Goal: Check status: Check status

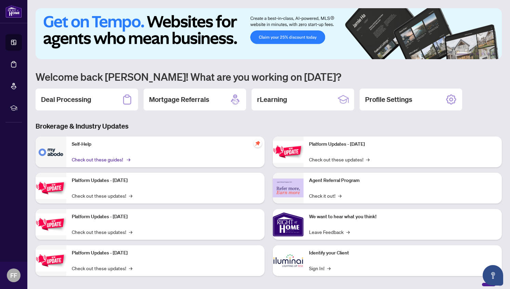
click at [91, 156] on link "Check out these guides! →" at bounding box center [100, 160] width 57 height 8
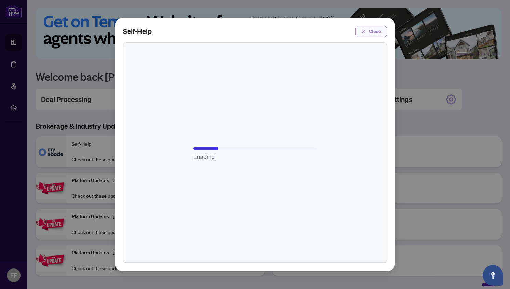
click at [368, 30] on button "Close" at bounding box center [371, 31] width 31 height 11
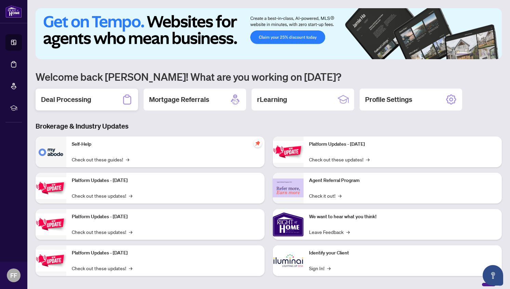
click at [75, 96] on h2 "Deal Processing" at bounding box center [66, 100] width 50 height 10
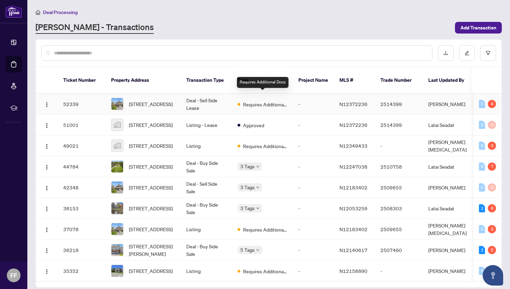
click at [266, 101] on span "Requires Additional Docs" at bounding box center [265, 105] width 44 height 8
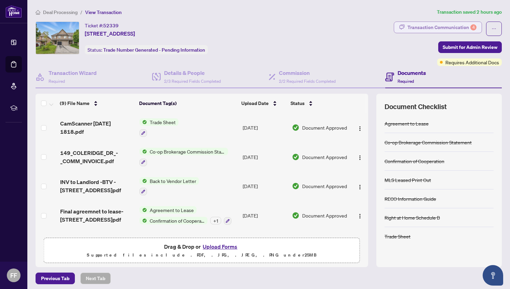
click at [441, 30] on div "Transaction Communication 4" at bounding box center [442, 27] width 69 height 11
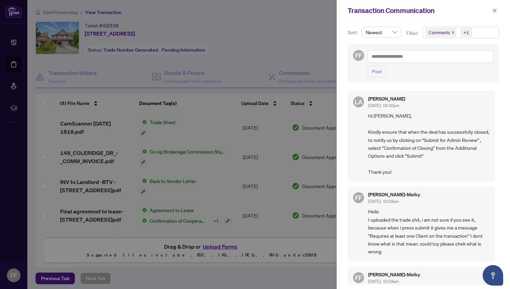
click at [379, 171] on span "Hi [PERSON_NAME], Kindly ensure that when the deal has successfully closed, to …" at bounding box center [428, 144] width 121 height 64
click at [268, 50] on div at bounding box center [255, 144] width 510 height 289
click at [493, 12] on icon "close" at bounding box center [494, 10] width 5 height 5
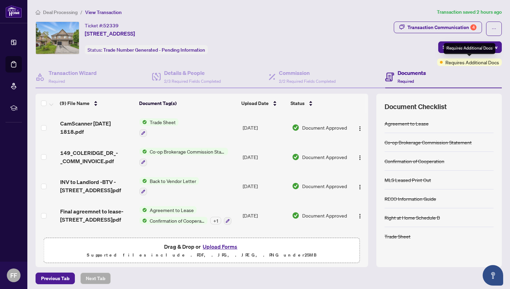
click at [446, 63] on span "Requires Additional Docs" at bounding box center [473, 62] width 54 height 8
click at [441, 63] on span at bounding box center [441, 62] width 3 height 3
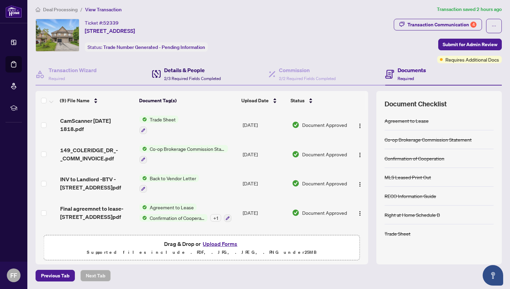
click at [184, 72] on h4 "Details & People" at bounding box center [192, 70] width 57 height 8
